Goal: Task Accomplishment & Management: Use online tool/utility

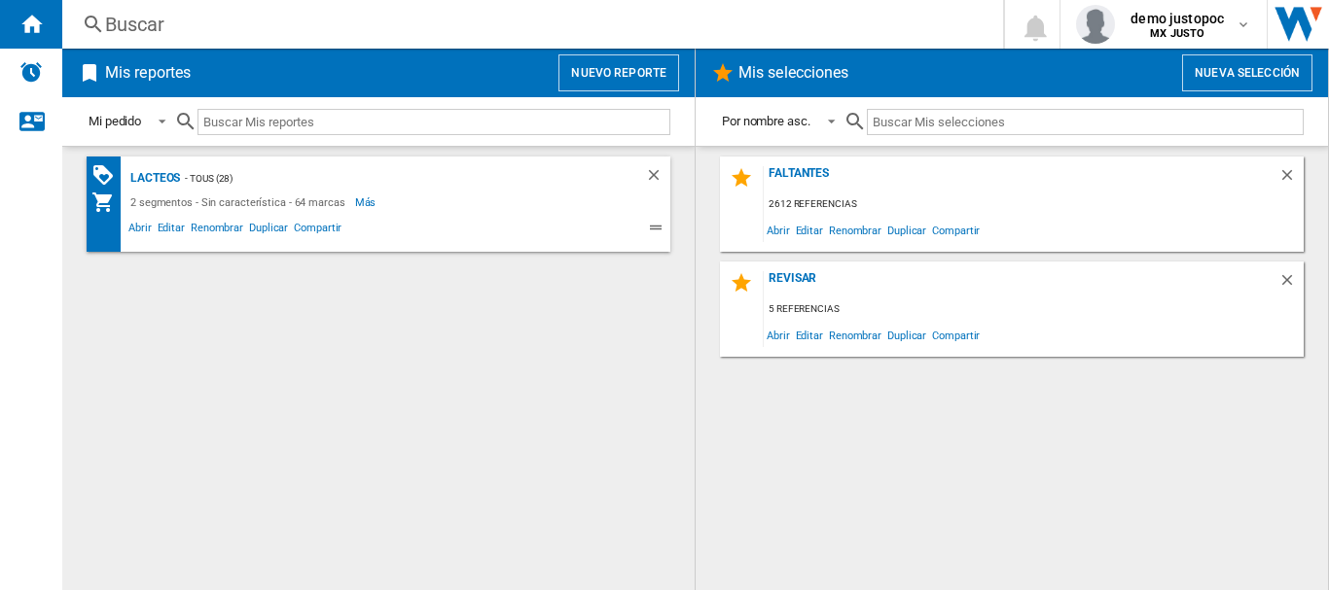
click at [599, 71] on button "Nuevo reporte" at bounding box center [618, 72] width 121 height 37
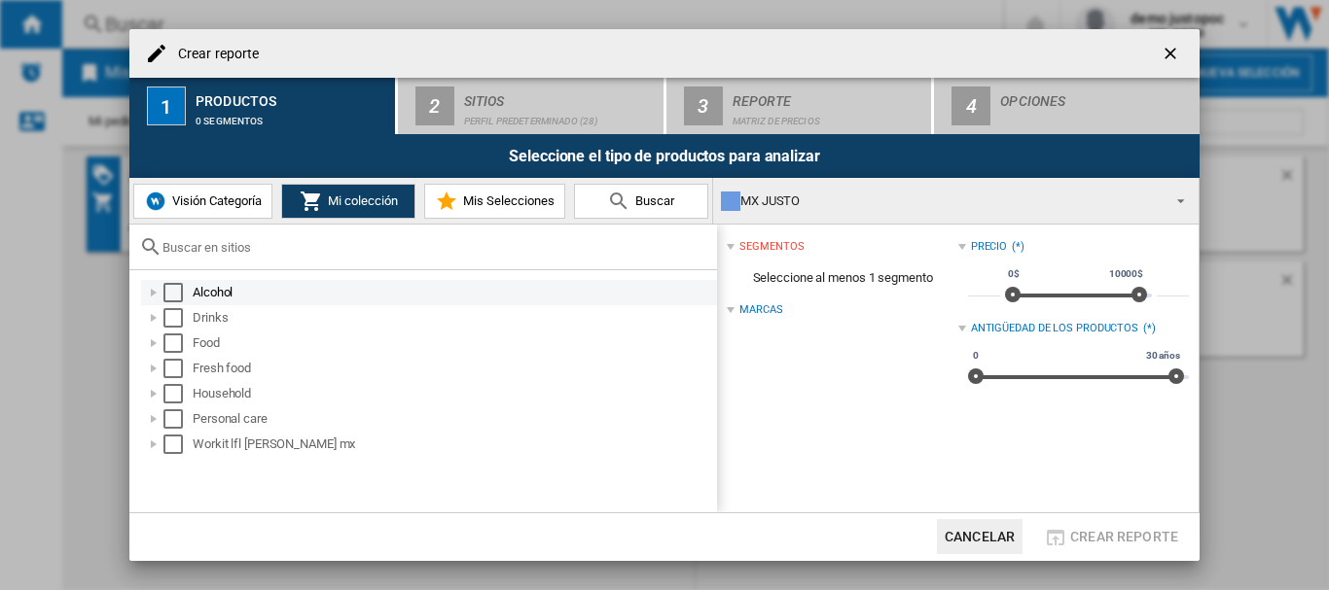
click at [176, 294] on div "Select" at bounding box center [172, 292] width 19 height 19
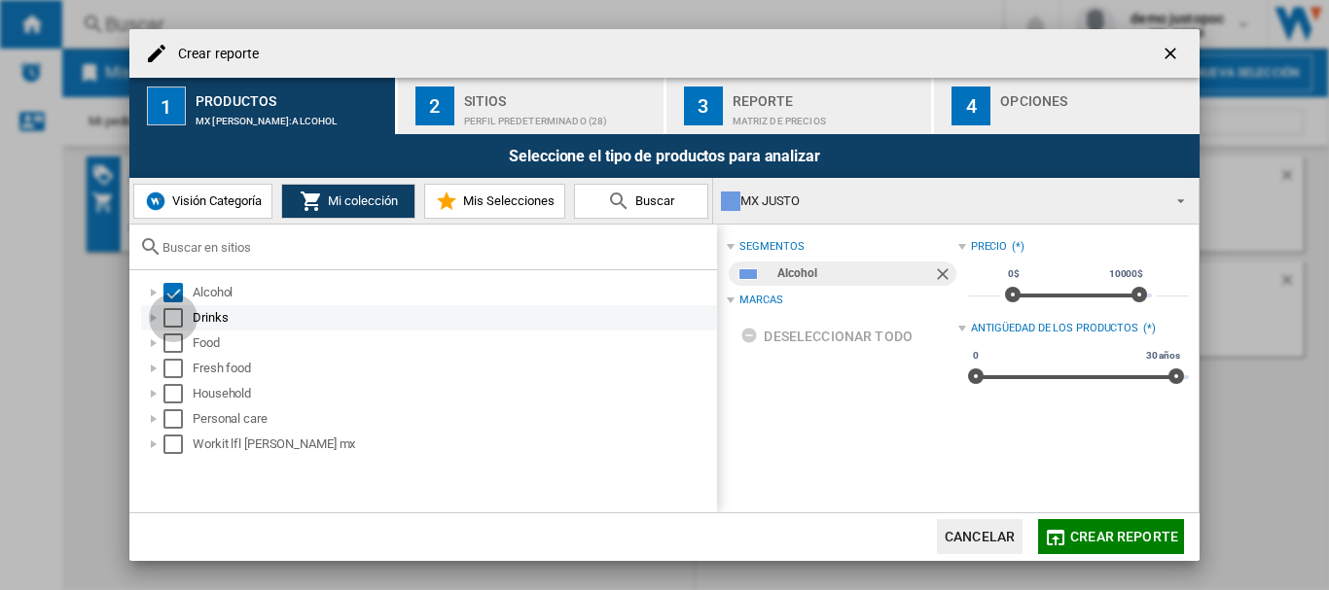
click at [176, 325] on div "Select" at bounding box center [172, 317] width 19 height 19
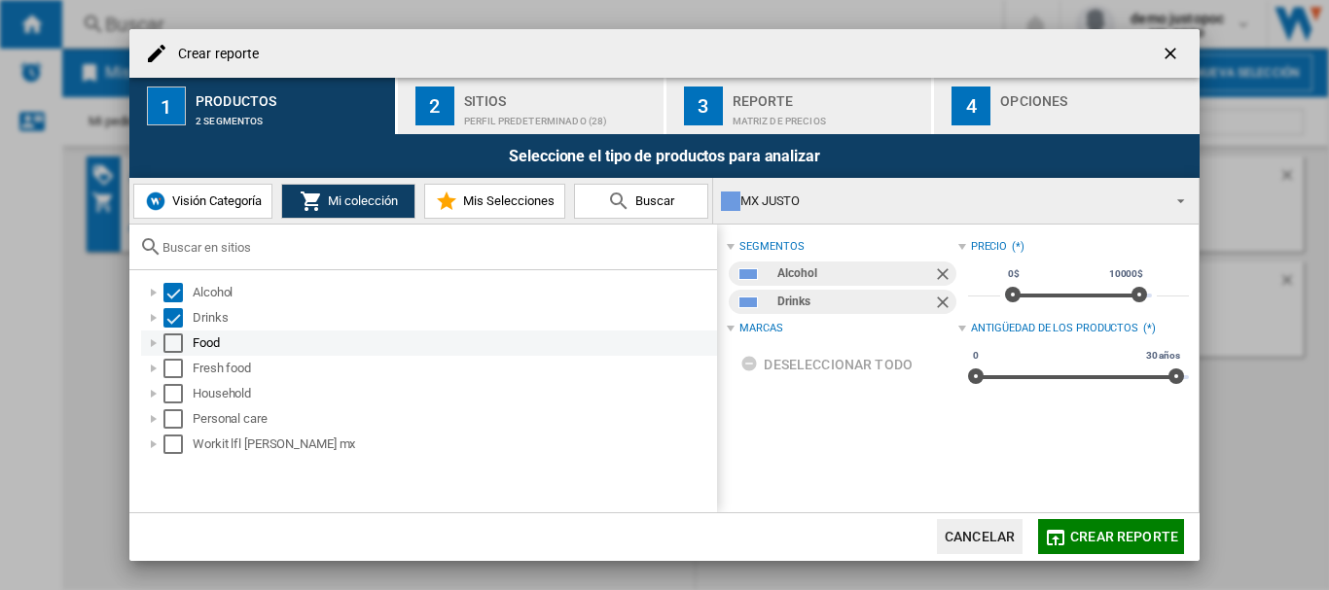
click at [178, 339] on div "Select" at bounding box center [172, 343] width 19 height 19
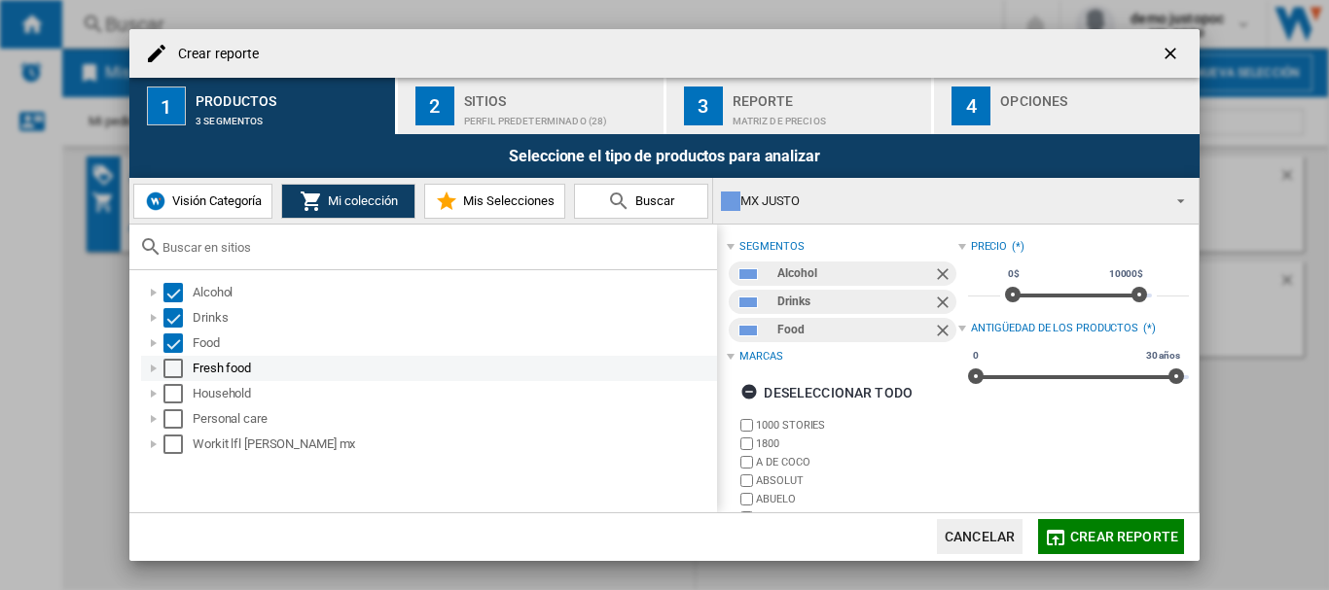
click at [174, 363] on div "Select" at bounding box center [172, 368] width 19 height 19
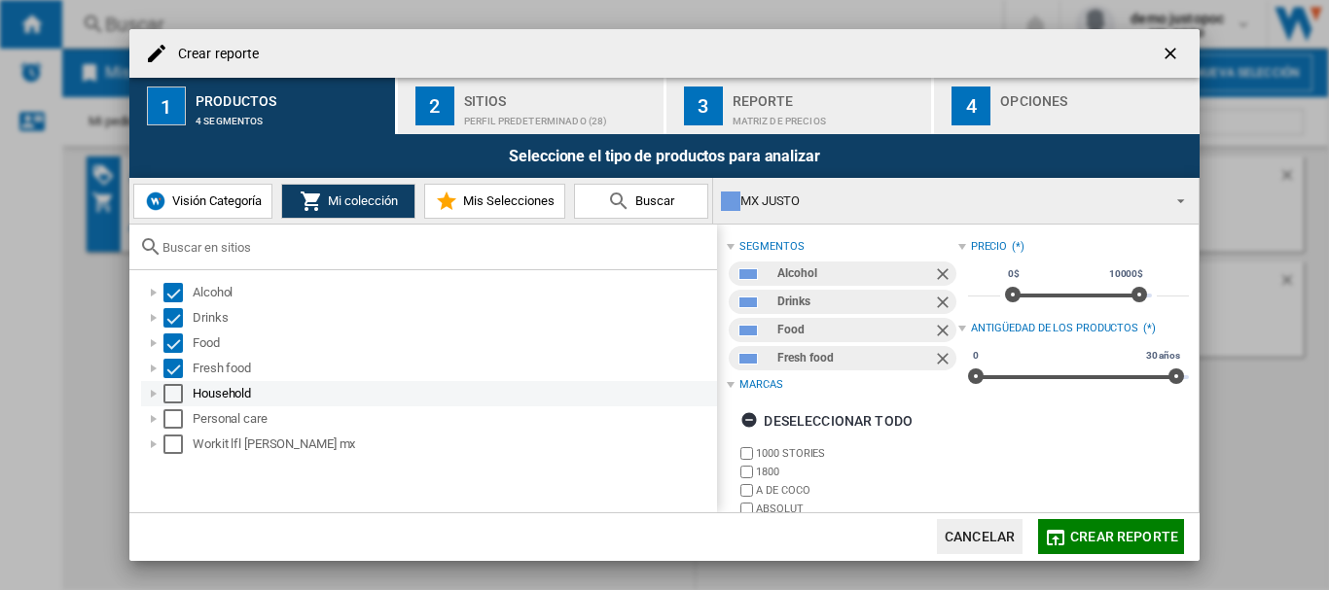
click at [175, 392] on div "Select" at bounding box center [172, 393] width 19 height 19
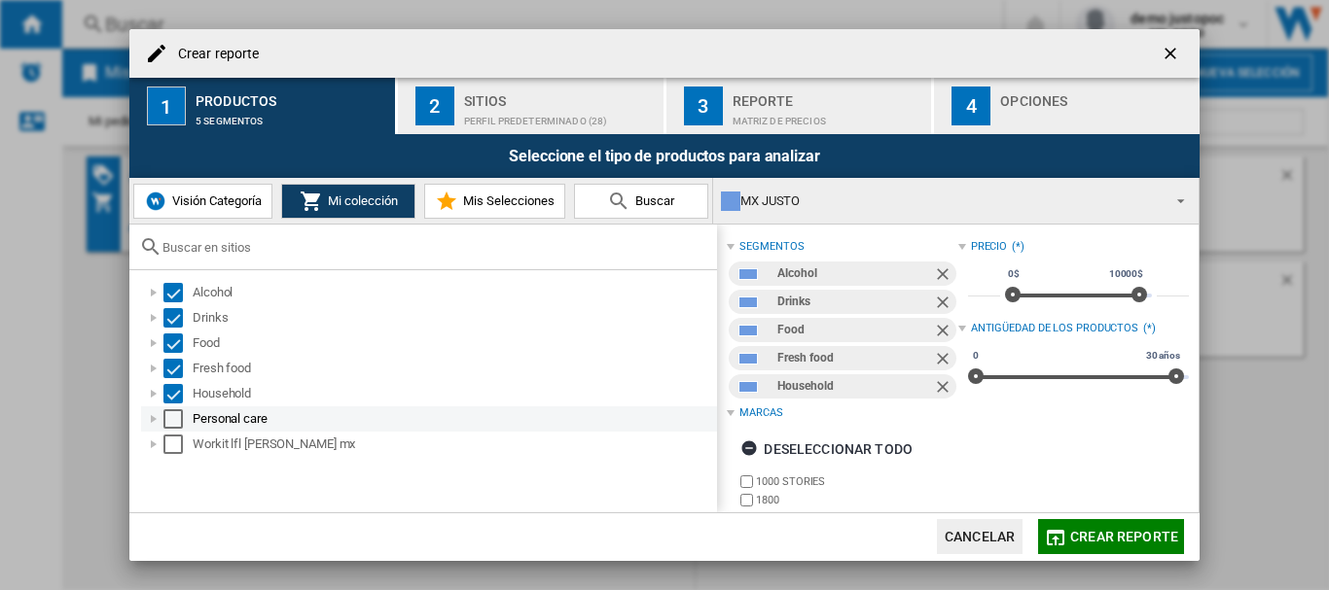
click at [175, 414] on div "Select" at bounding box center [172, 419] width 19 height 19
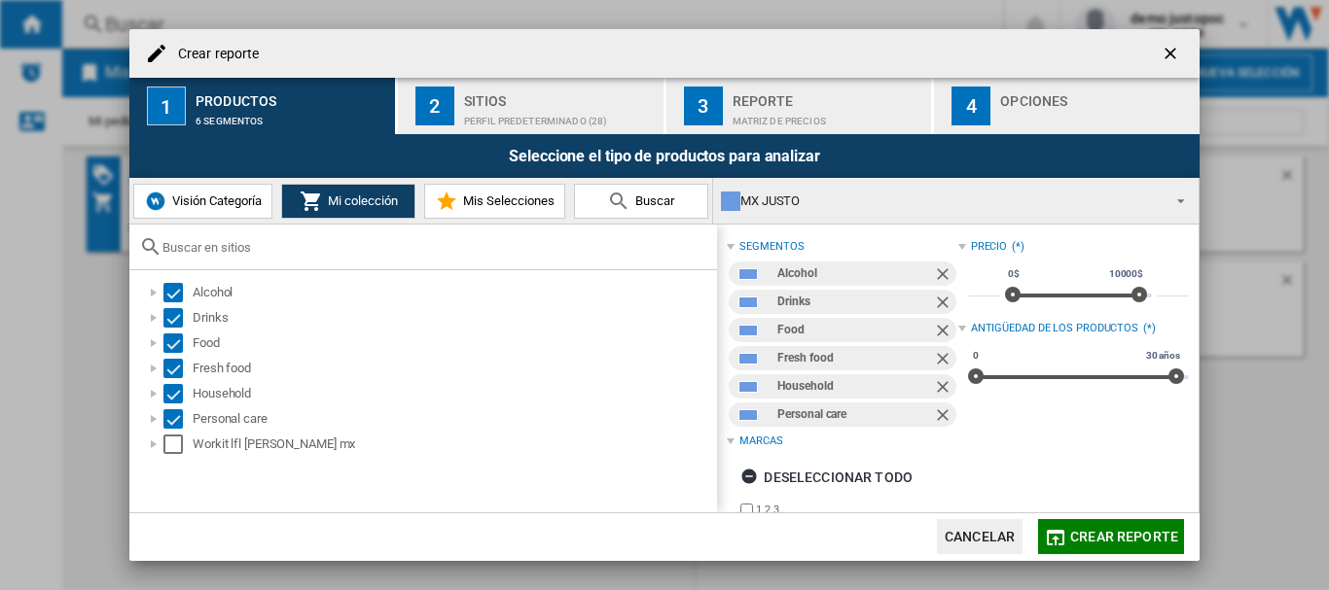
click at [484, 91] on div "Sitios" at bounding box center [560, 96] width 192 height 20
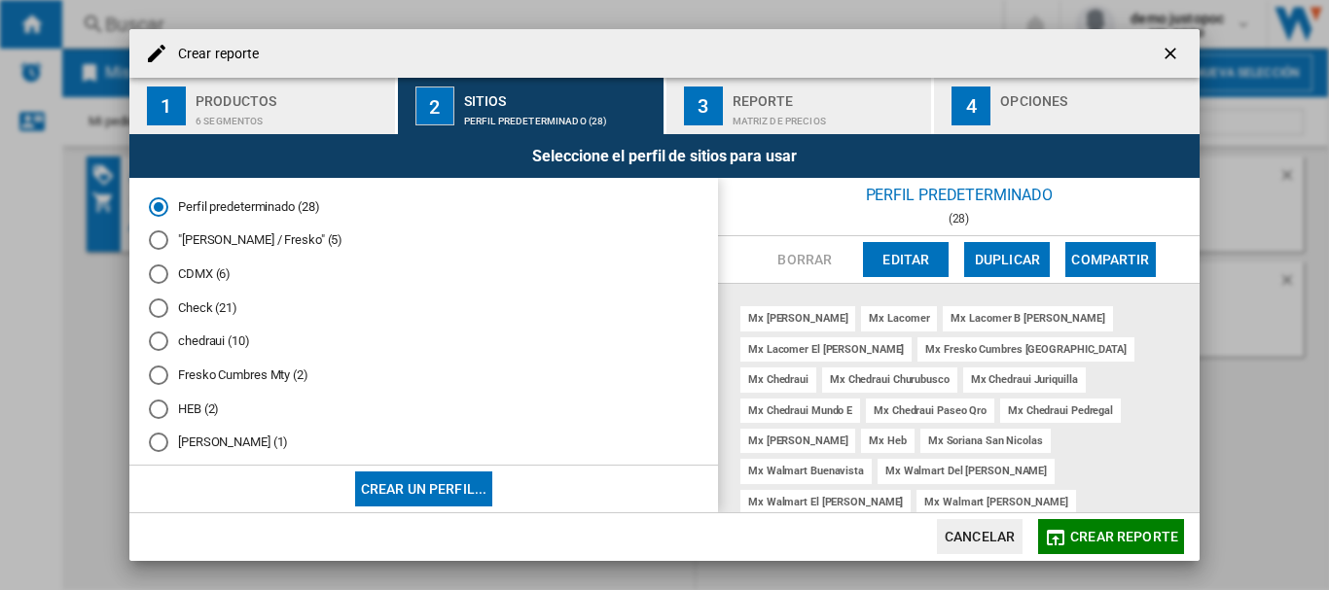
click at [923, 256] on button "Editar" at bounding box center [906, 259] width 86 height 35
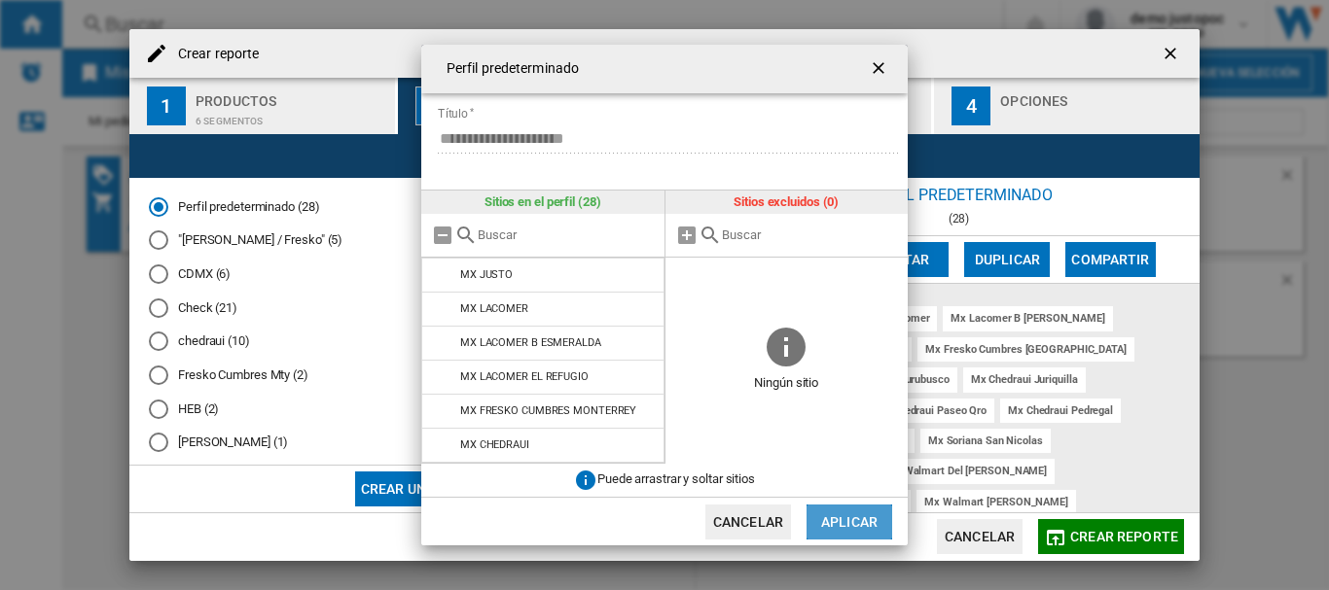
click at [828, 530] on button "Aplicar" at bounding box center [849, 522] width 86 height 35
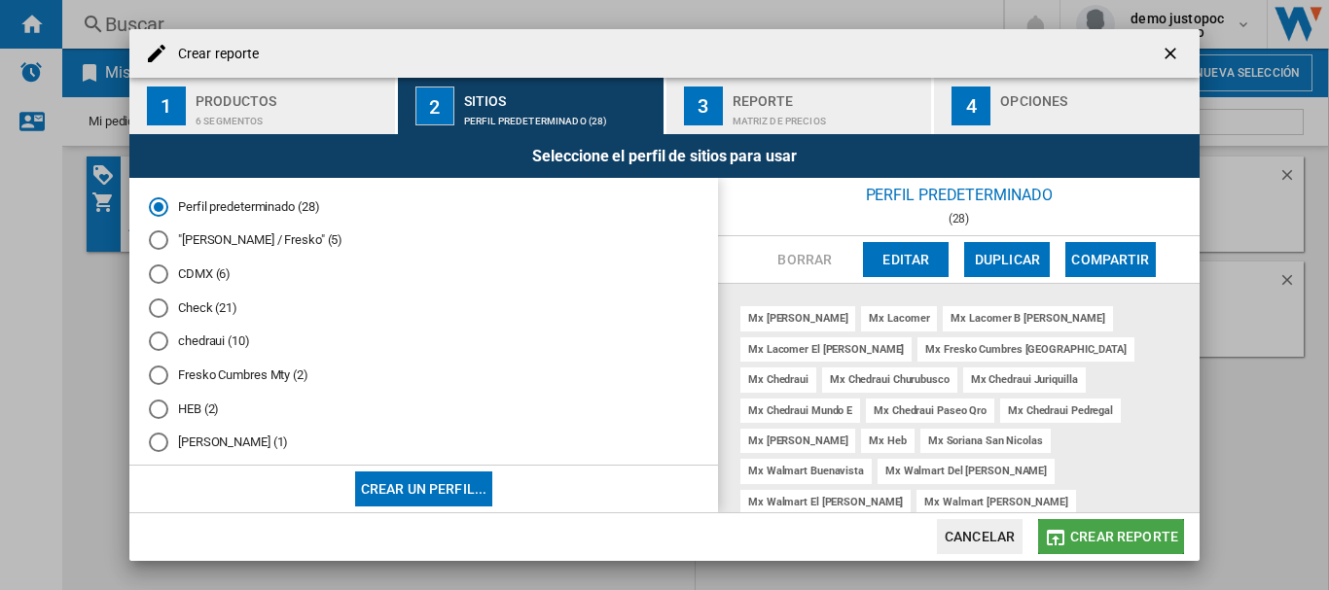
click at [1082, 521] on button "Crear reporte" at bounding box center [1111, 536] width 146 height 35
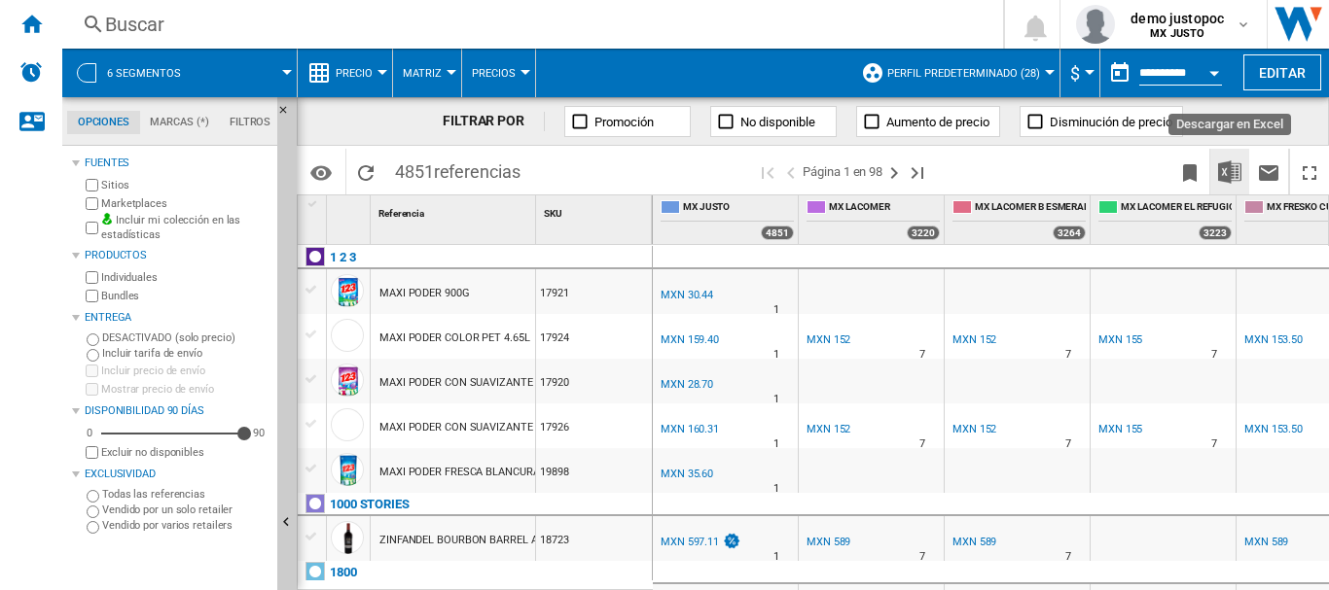
click at [1230, 170] on img "Descargar en Excel" at bounding box center [1229, 172] width 23 height 23
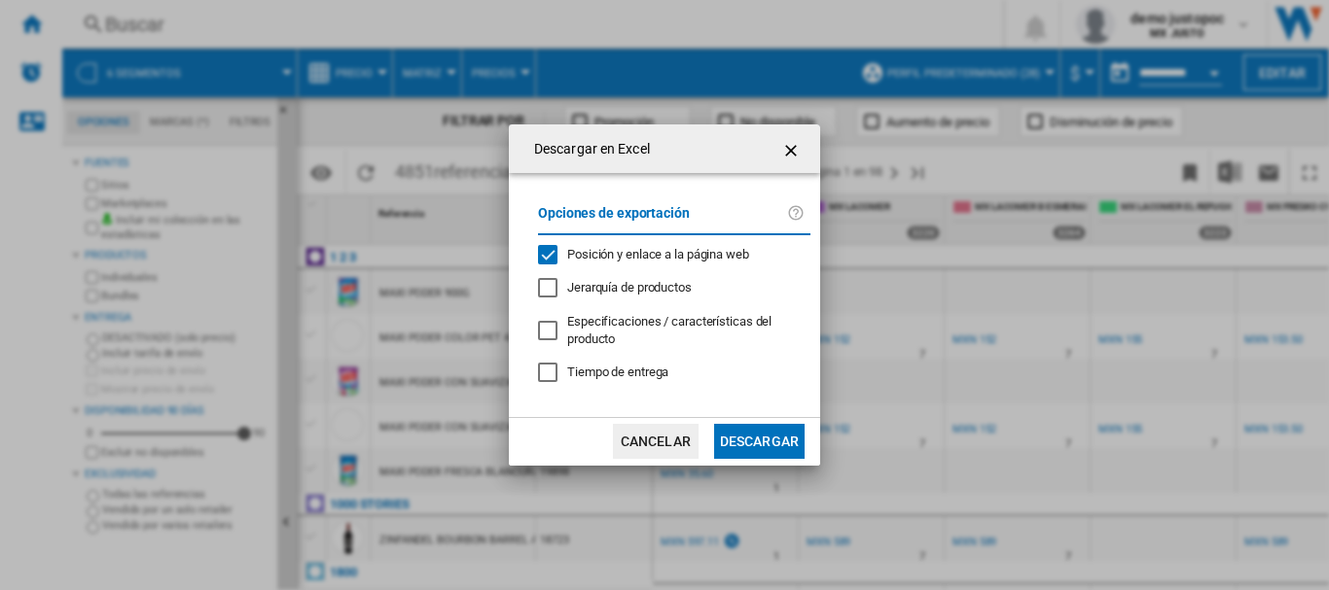
click at [682, 254] on span "Posición y enlace a la página web" at bounding box center [658, 254] width 182 height 15
click at [755, 450] on button "Descargar" at bounding box center [759, 441] width 90 height 35
